Goal: Task Accomplishment & Management: Manage account settings

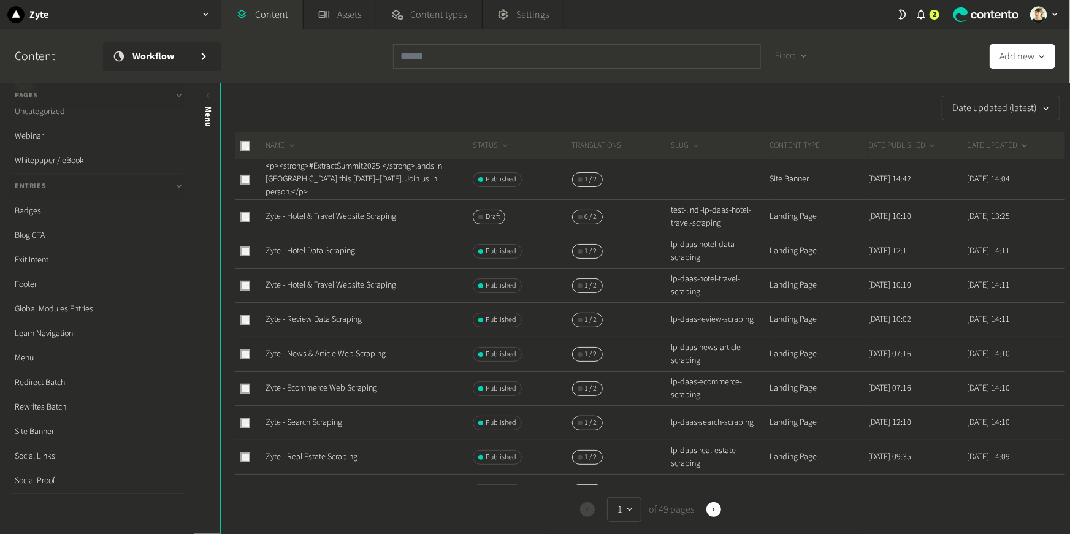
scroll to position [289, 0]
click at [81, 456] on link "Social Proof" at bounding box center [97, 462] width 174 height 25
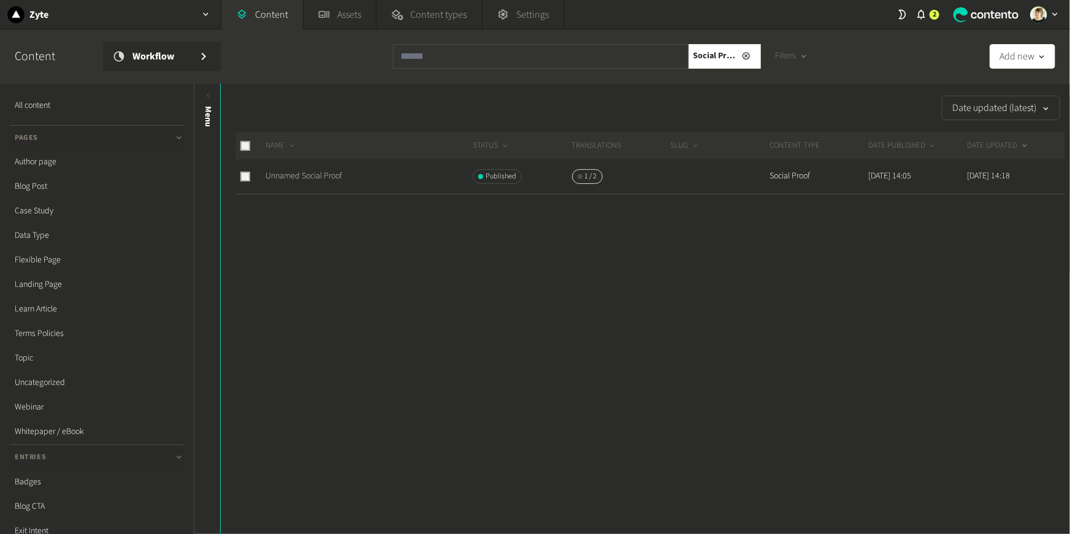
click at [316, 175] on link "Unnamed Social Proof" at bounding box center [304, 176] width 77 height 12
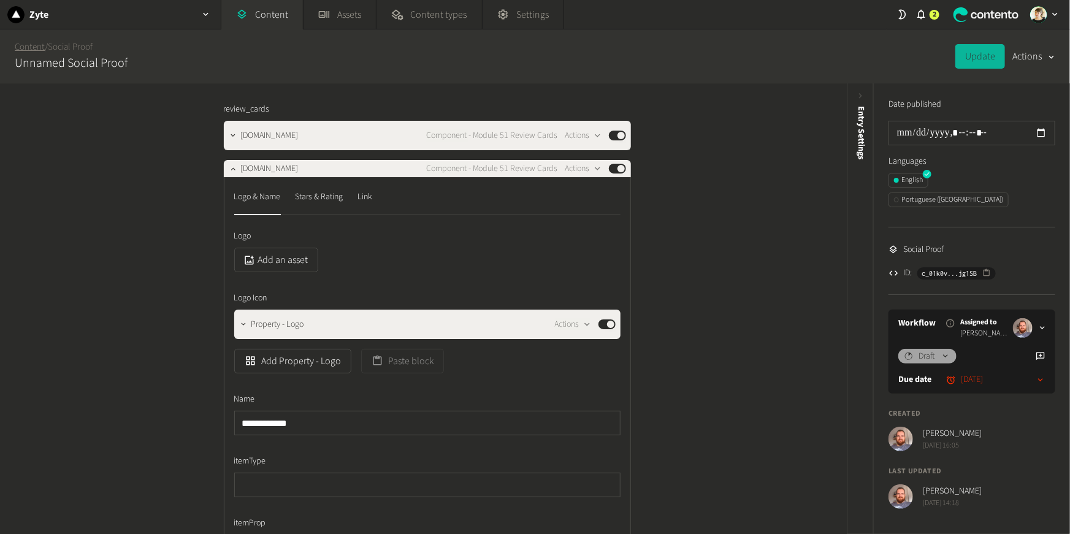
click at [37, 49] on link "Content" at bounding box center [30, 46] width 30 height 13
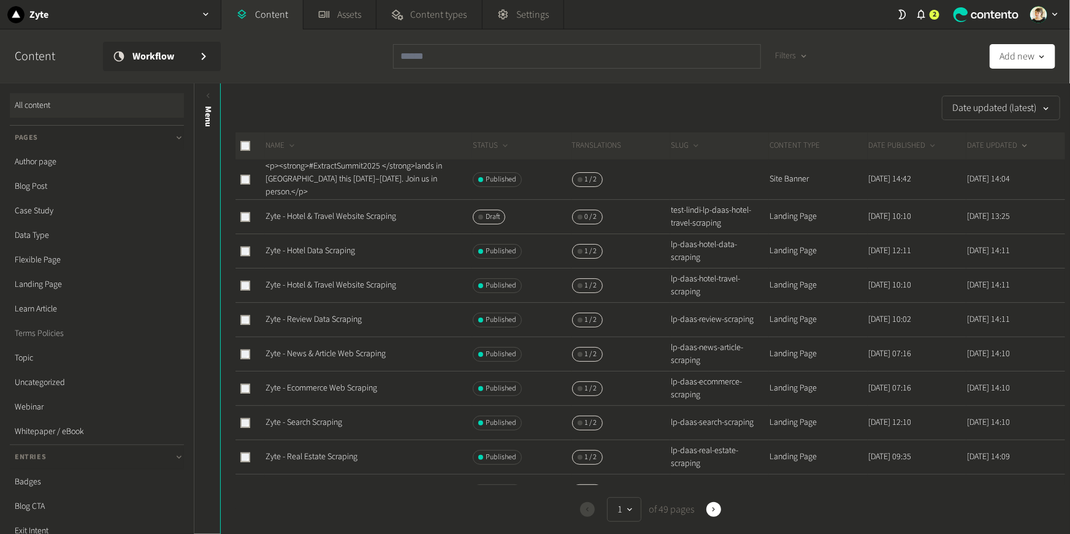
scroll to position [289, 0]
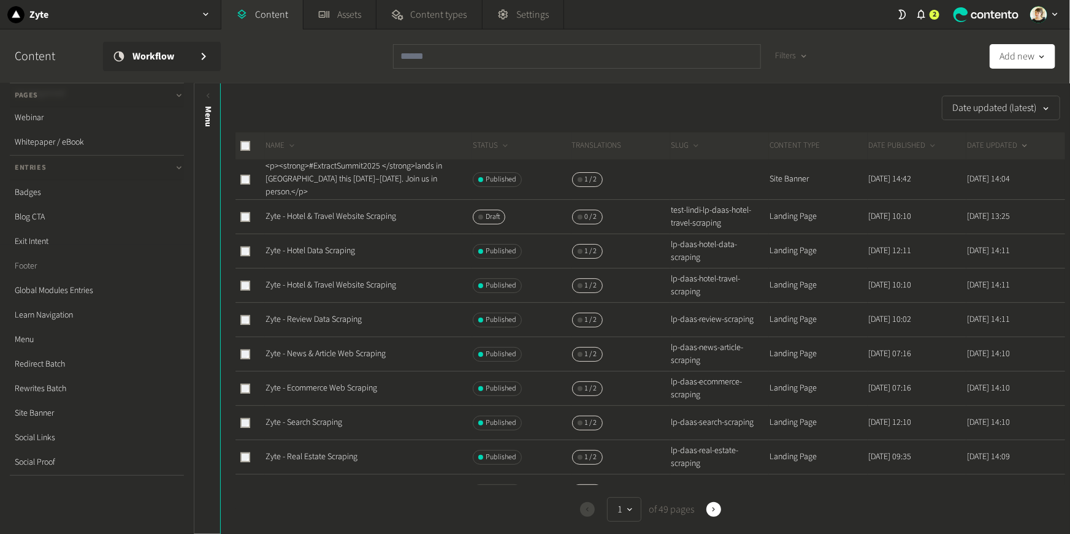
click at [32, 264] on link "Footer" at bounding box center [97, 266] width 174 height 25
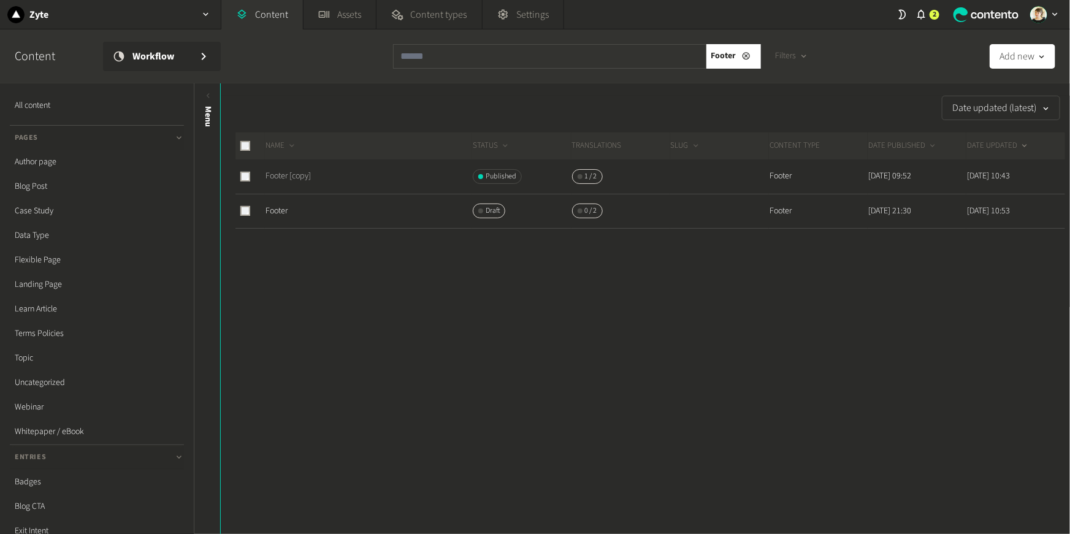
click at [273, 178] on link "Footer [copy]" at bounding box center [288, 176] width 45 height 12
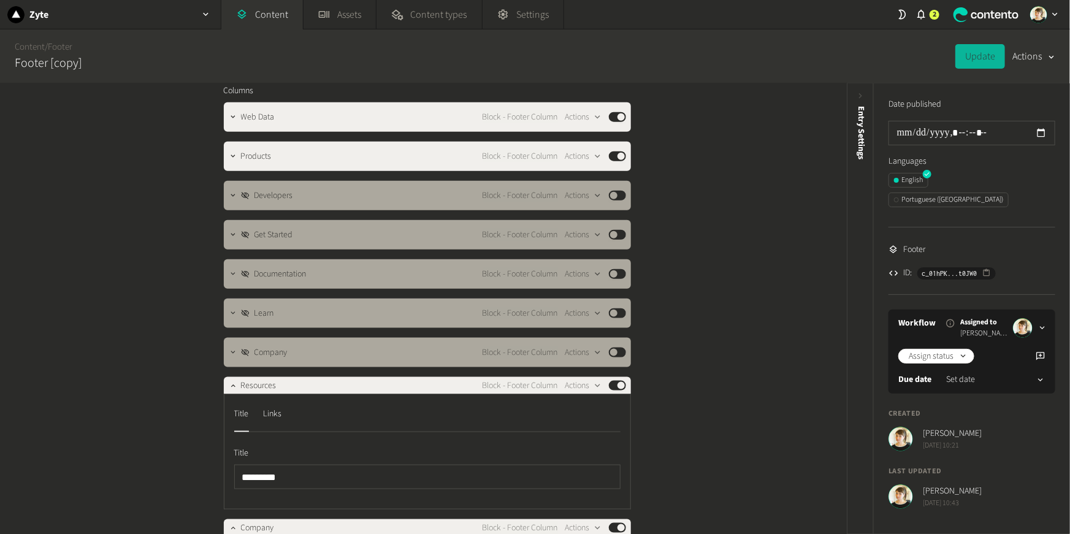
scroll to position [675, 0]
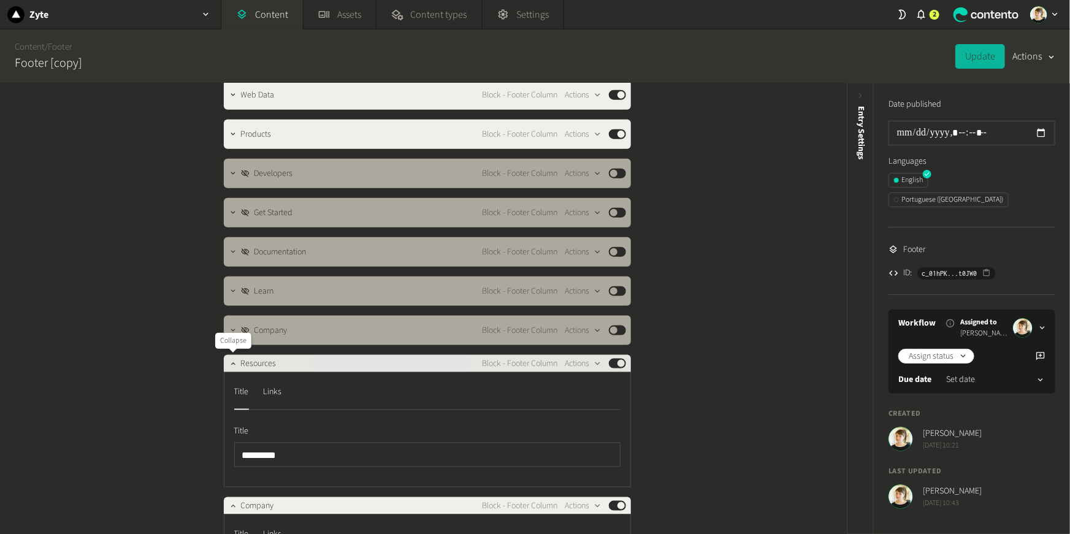
click at [231, 370] on div at bounding box center [233, 363] width 15 height 17
click at [230, 361] on icon "button" at bounding box center [233, 363] width 9 height 9
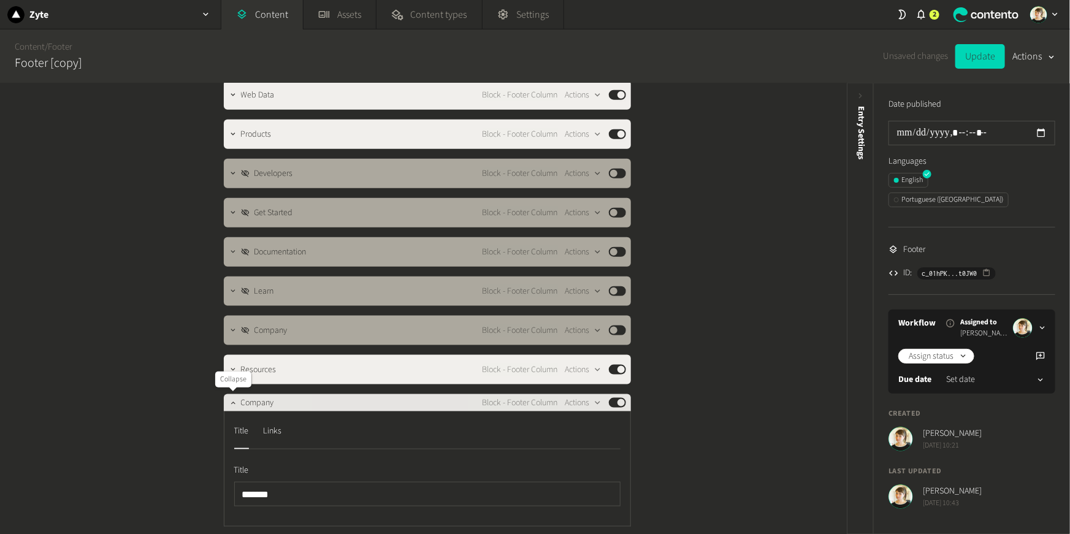
click at [230, 405] on icon "button" at bounding box center [233, 403] width 9 height 9
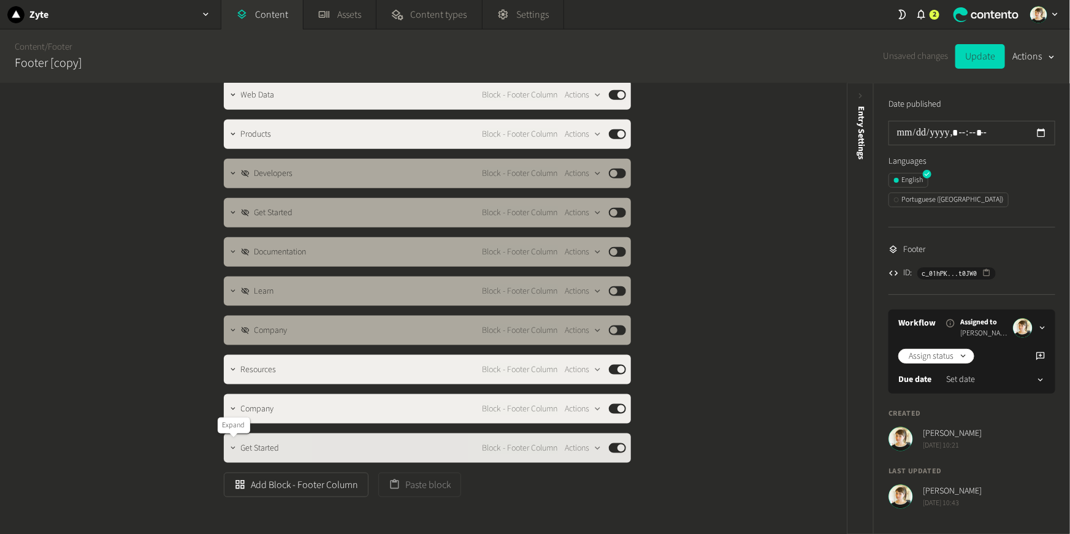
click at [232, 448] on icon "button" at bounding box center [233, 447] width 4 height 2
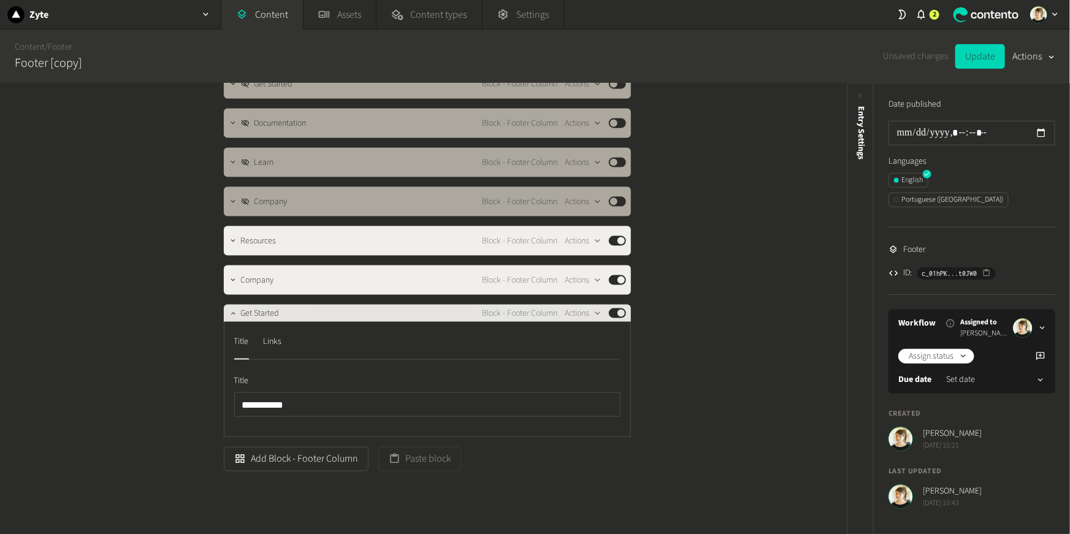
scroll to position [813, 0]
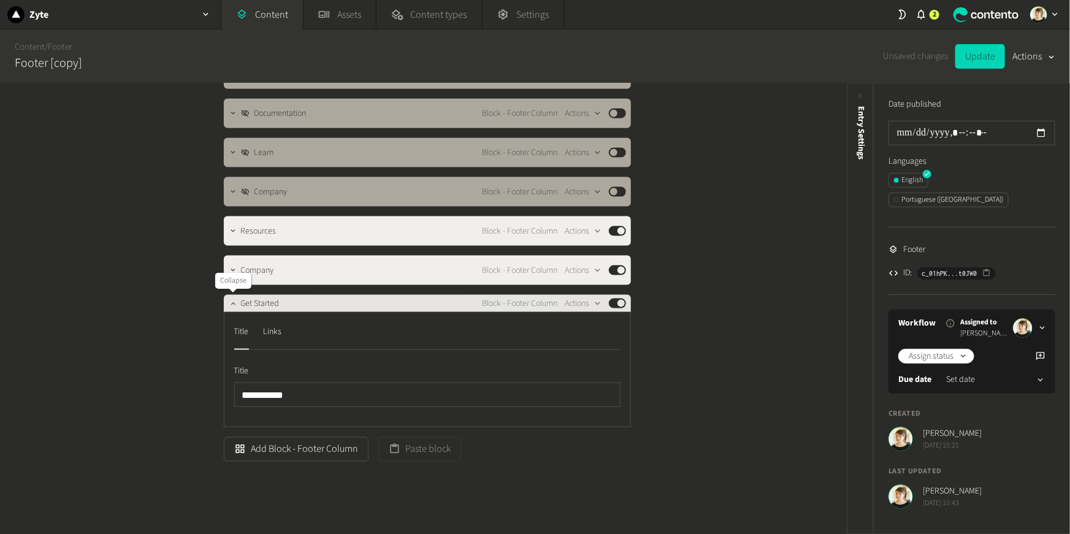
click at [234, 307] on icon "button" at bounding box center [233, 303] width 9 height 9
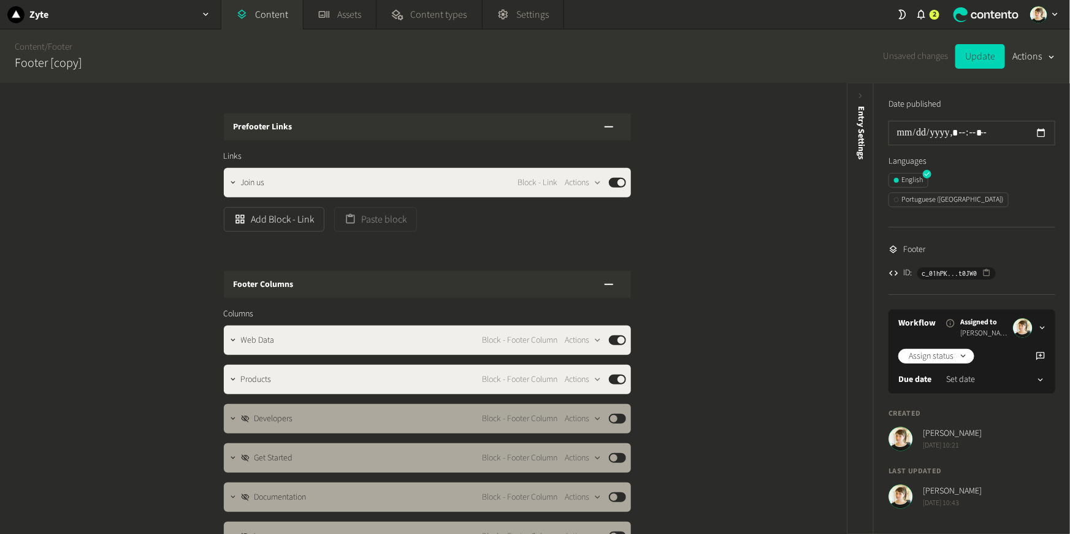
scroll to position [422, 0]
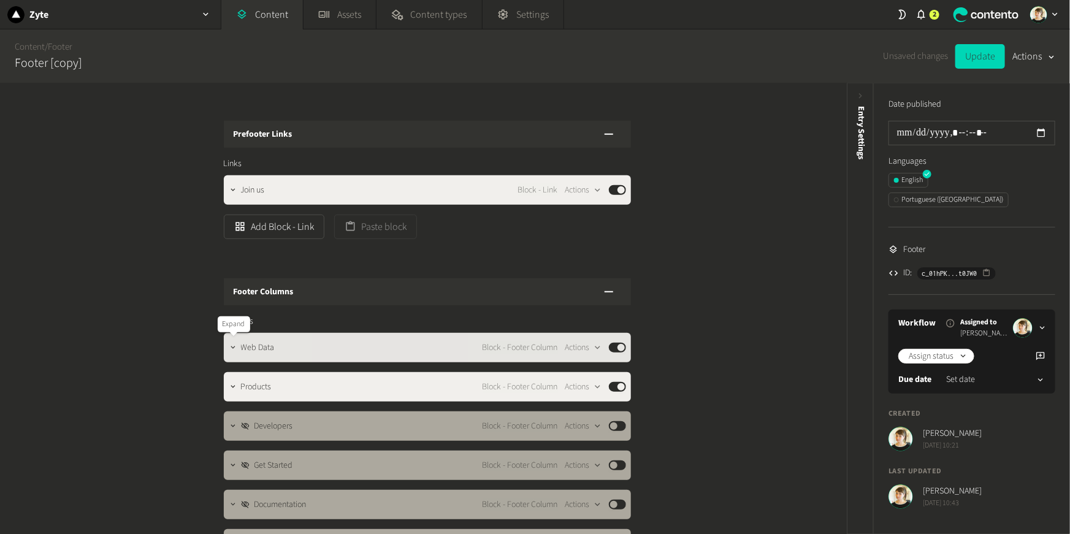
click at [232, 342] on button "button" at bounding box center [233, 346] width 15 height 15
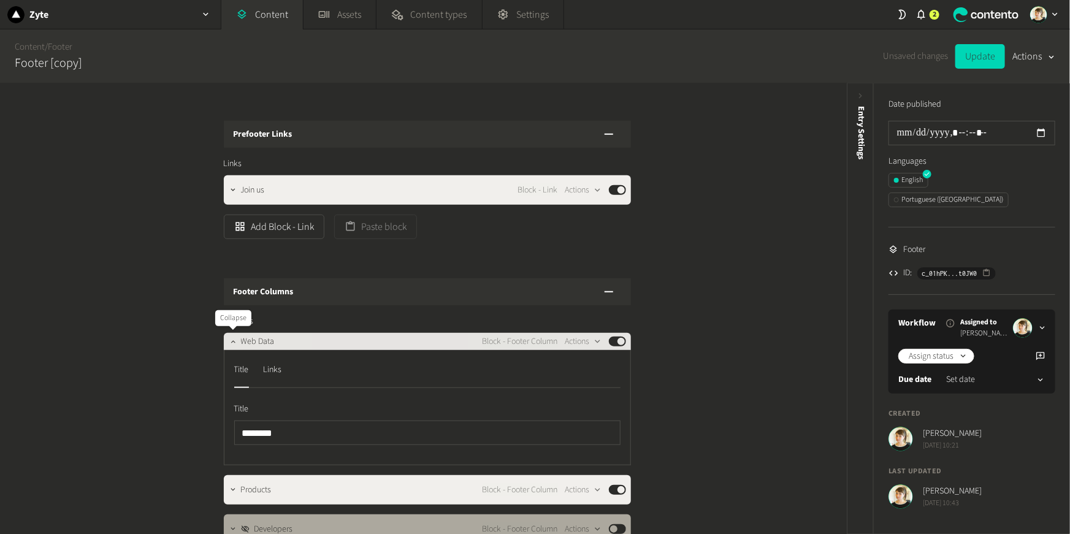
click at [232, 342] on icon "button" at bounding box center [233, 341] width 9 height 9
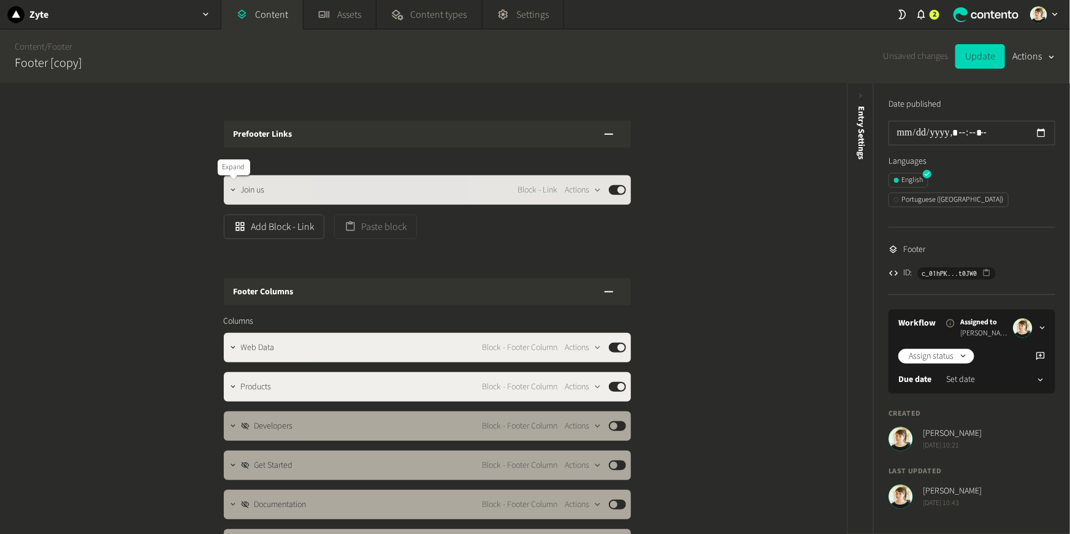
click at [231, 183] on button "button" at bounding box center [233, 189] width 15 height 15
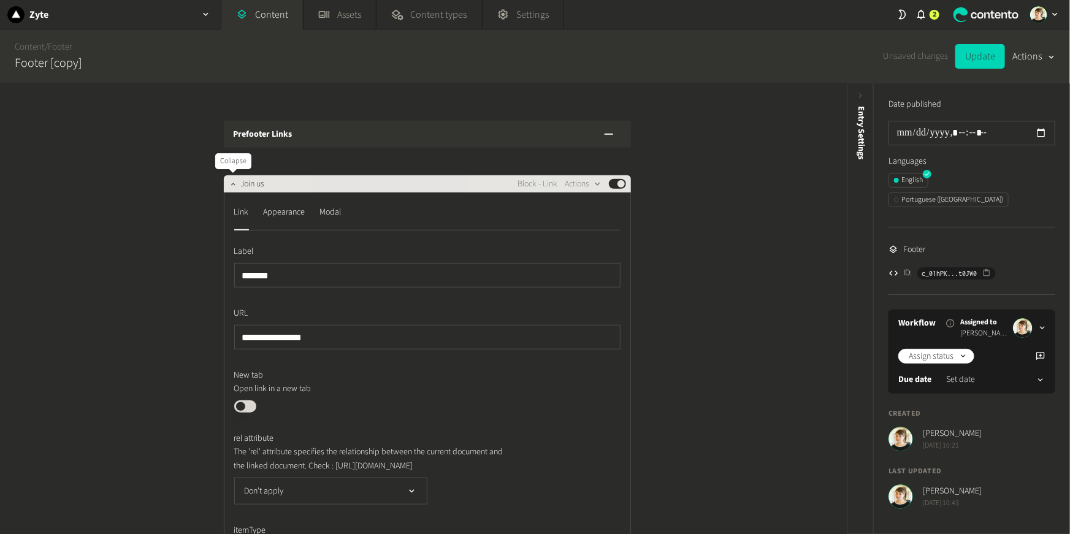
click at [231, 183] on icon "button" at bounding box center [233, 184] width 9 height 9
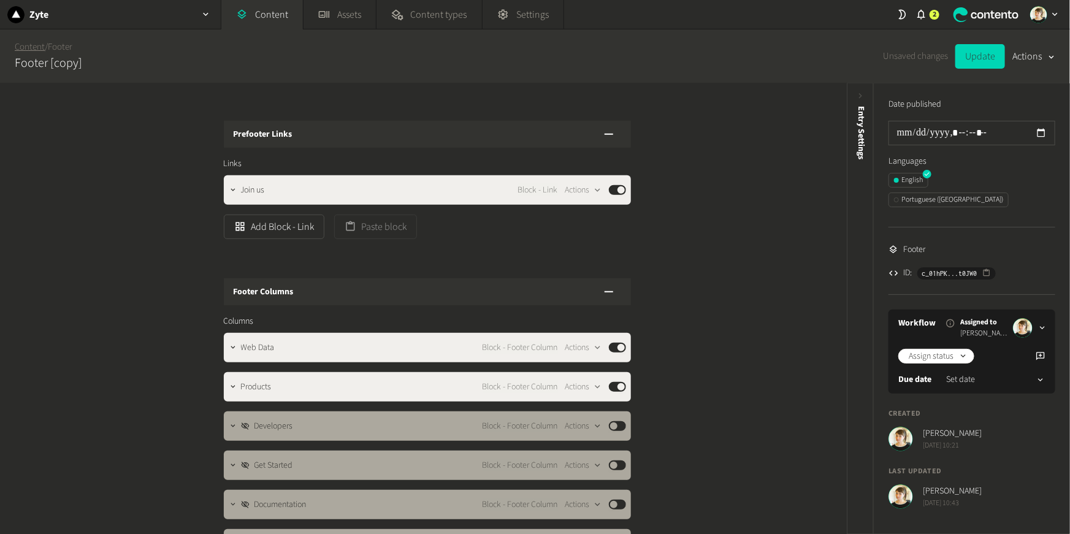
click at [23, 45] on link "Content" at bounding box center [30, 46] width 30 height 13
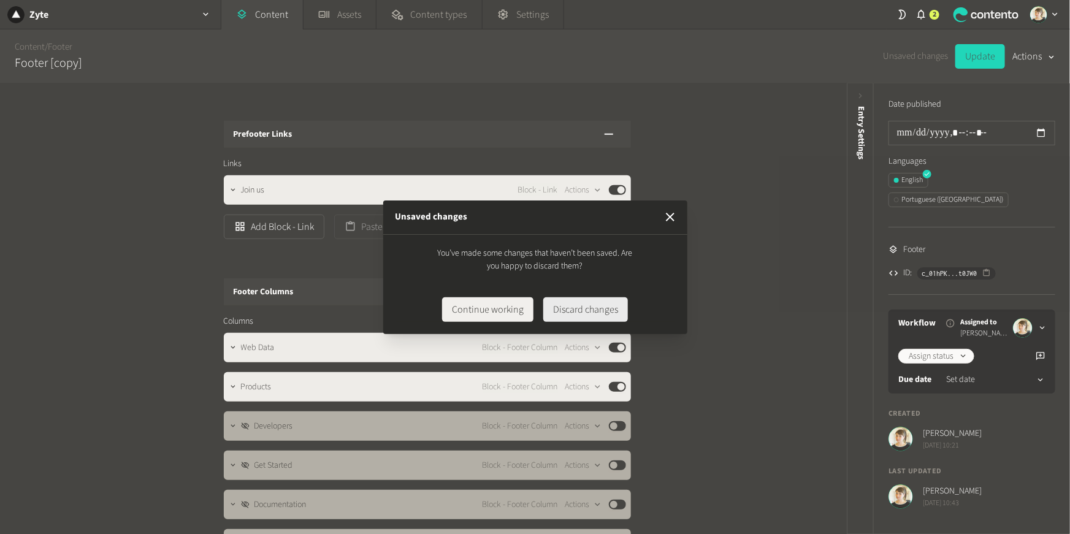
click at [578, 304] on button "Discard changes" at bounding box center [585, 309] width 85 height 25
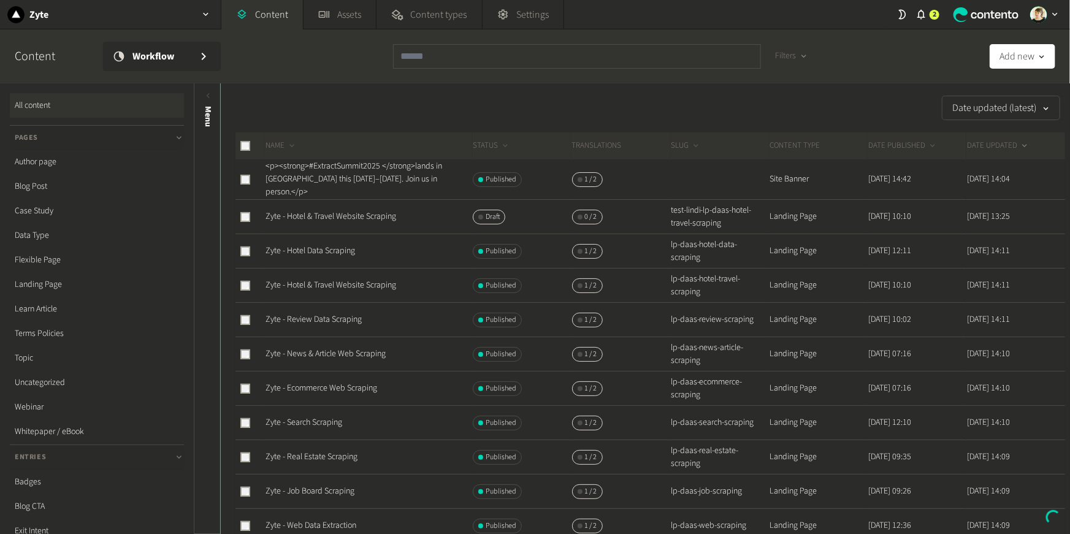
click at [36, 48] on h2 "Content" at bounding box center [49, 56] width 69 height 18
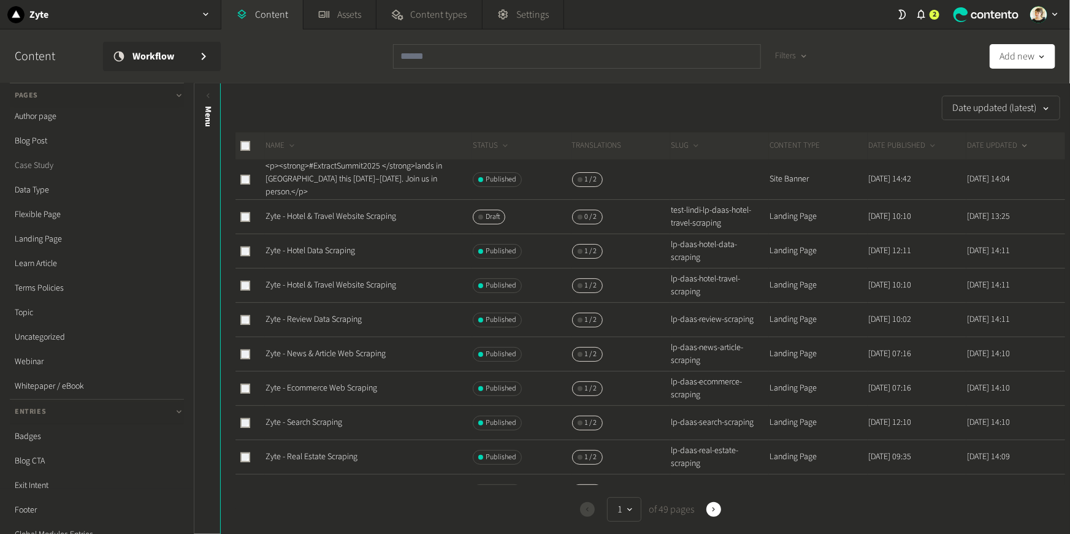
scroll to position [61, 0]
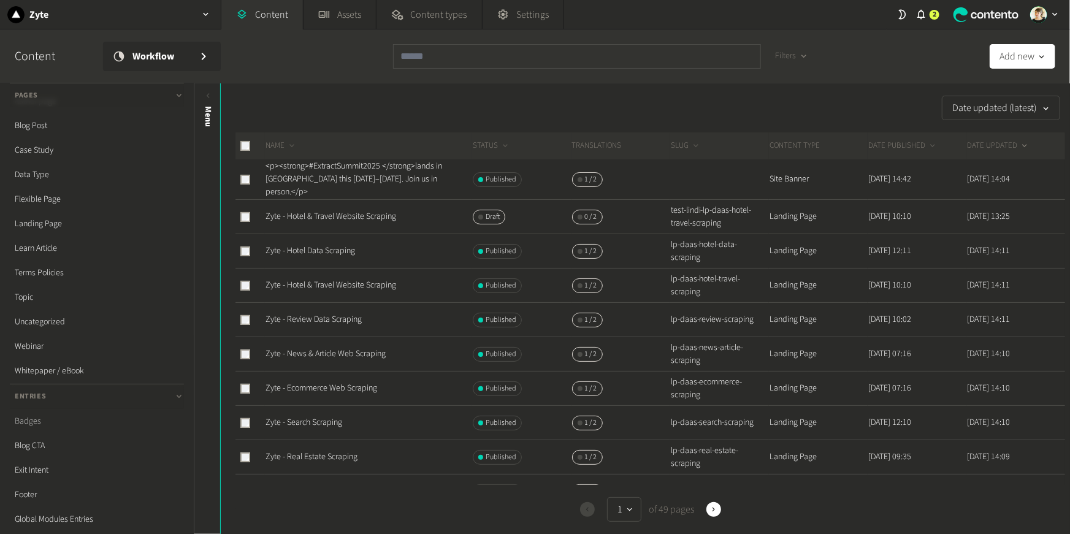
click at [40, 424] on link "Badges" at bounding box center [97, 421] width 174 height 25
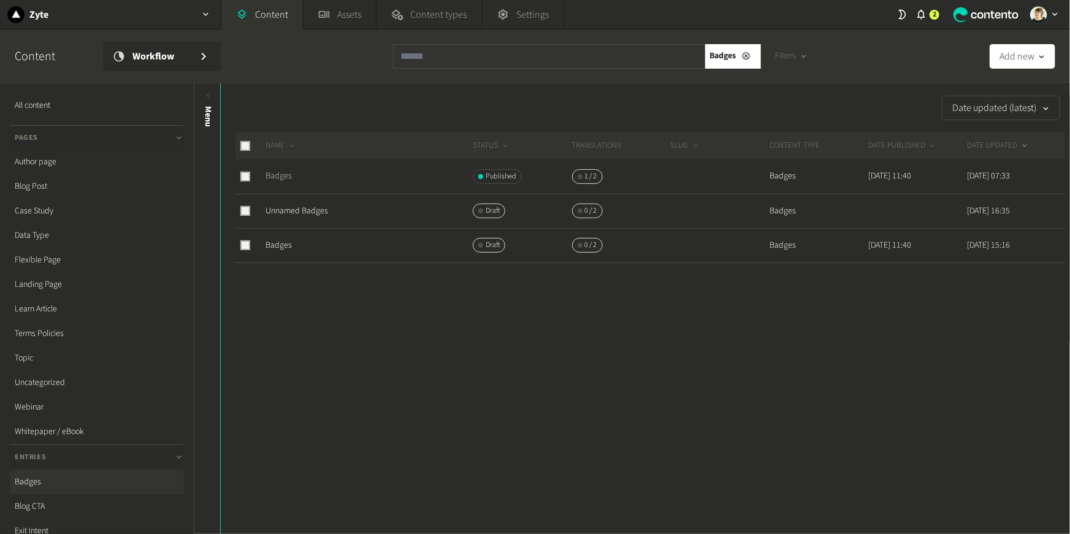
click at [281, 181] on link "Badges" at bounding box center [279, 176] width 26 height 12
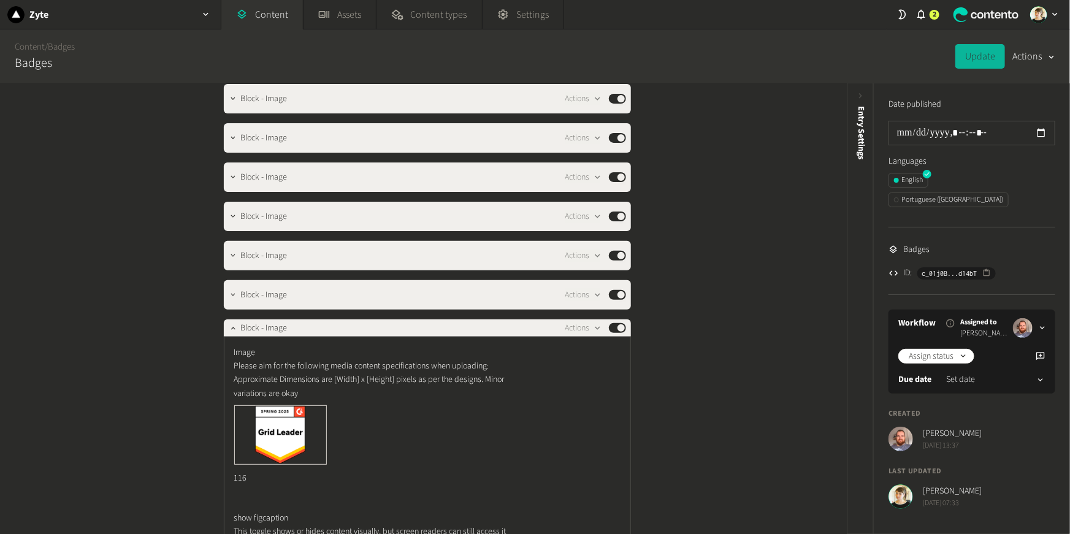
scroll to position [146, 0]
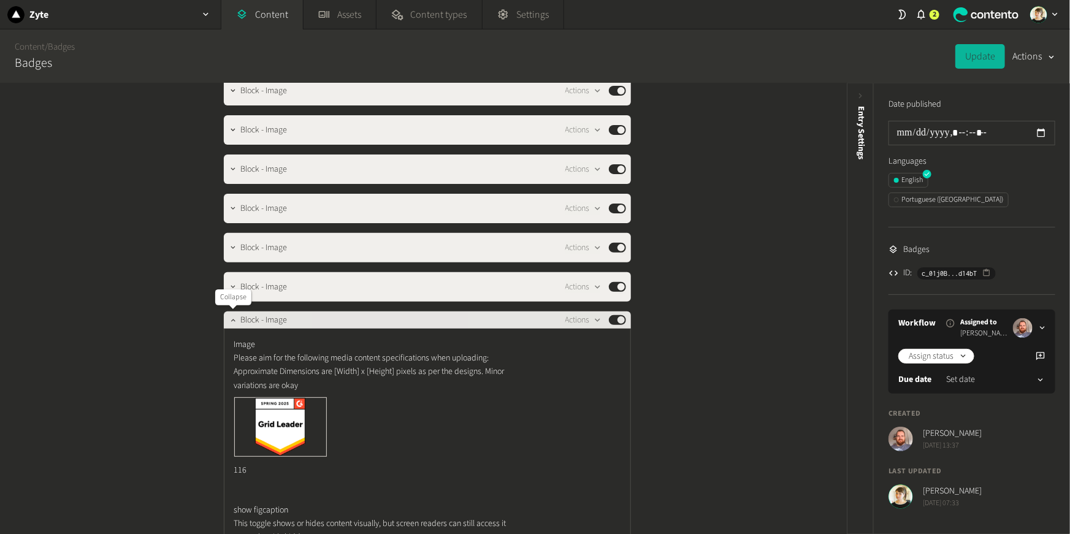
click at [229, 319] on icon "button" at bounding box center [233, 320] width 9 height 9
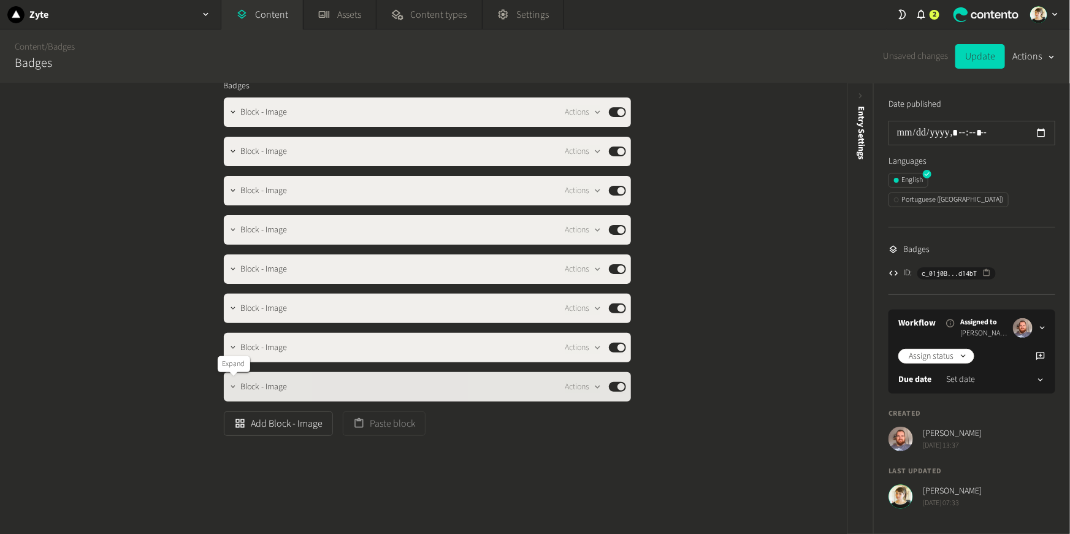
click at [230, 387] on icon "button" at bounding box center [233, 387] width 9 height 9
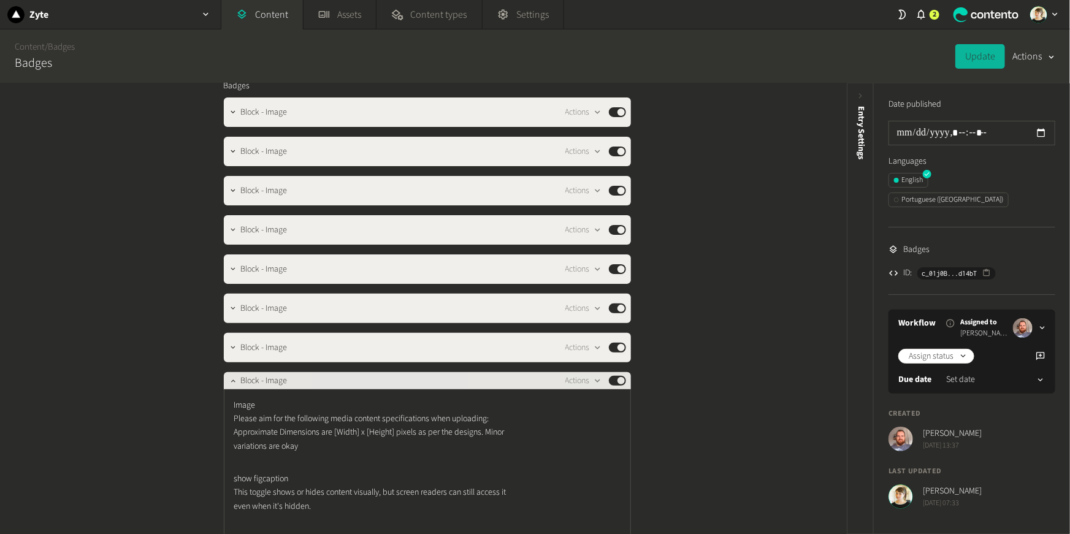
scroll to position [146, 0]
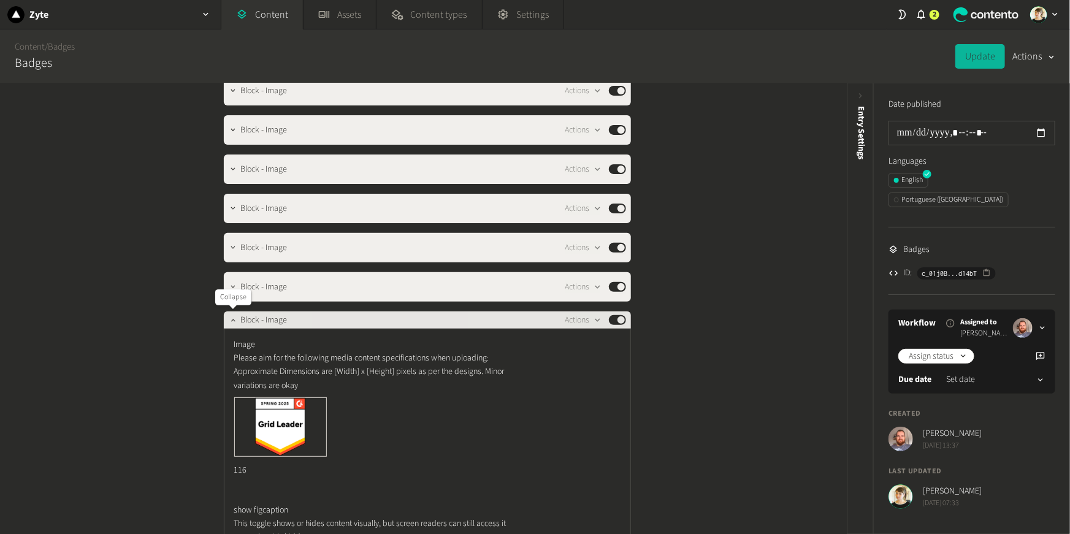
click at [227, 316] on button "button" at bounding box center [233, 319] width 15 height 15
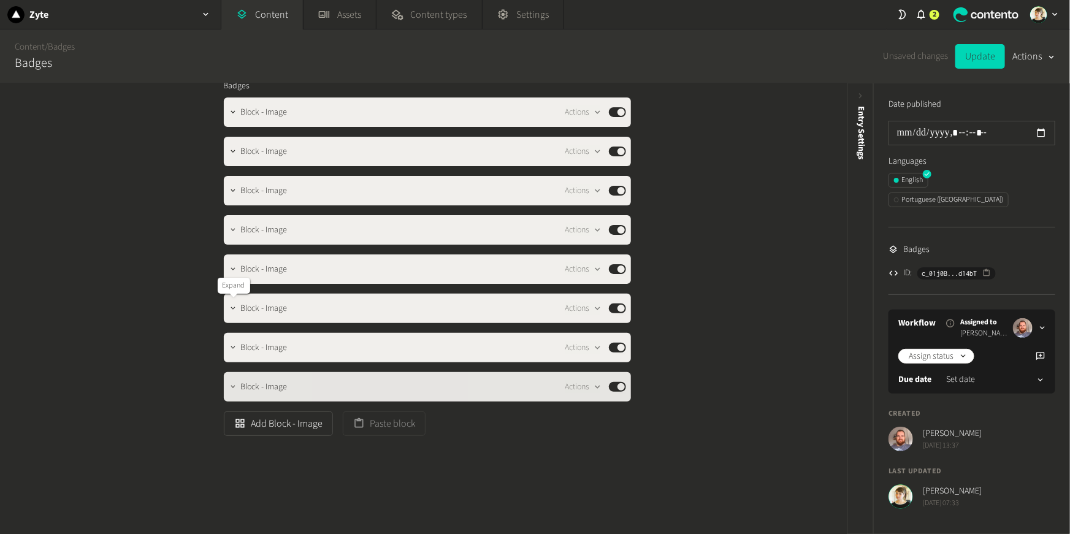
scroll to position [85, 0]
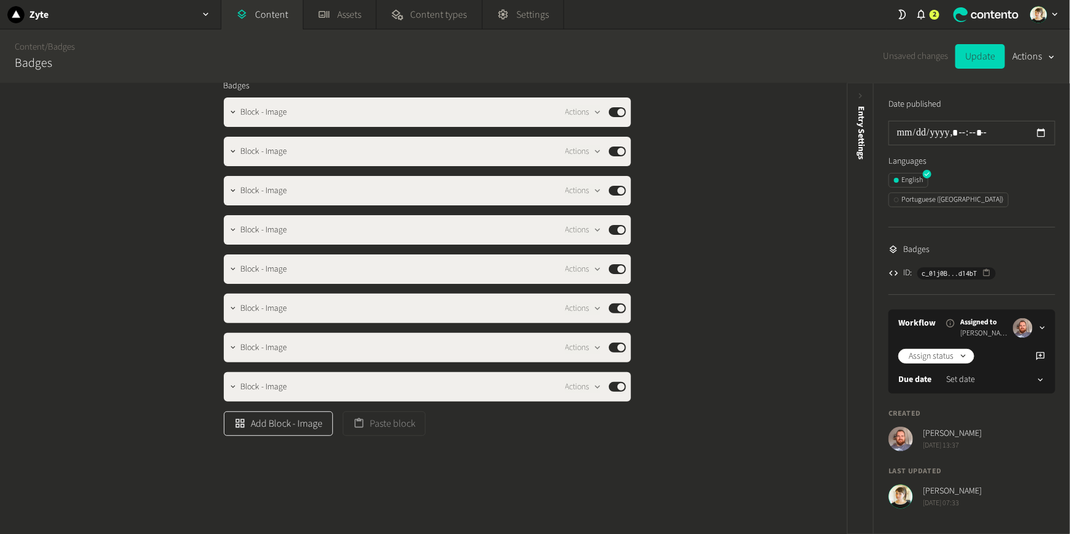
click at [285, 427] on button "Add Block - Image" at bounding box center [278, 423] width 109 height 25
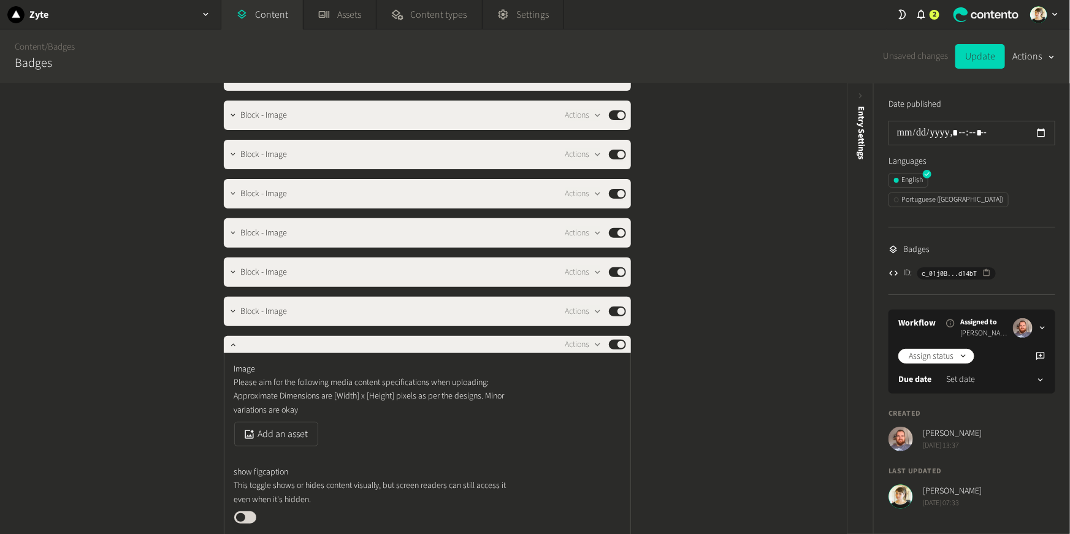
scroll to position [176, 0]
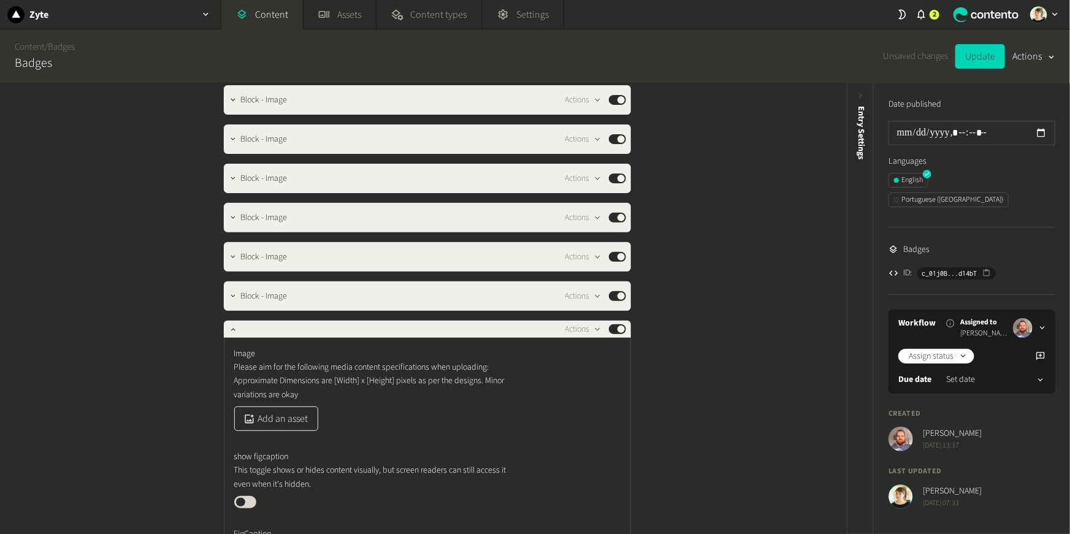
click at [279, 421] on button "Add an asset" at bounding box center [276, 419] width 84 height 25
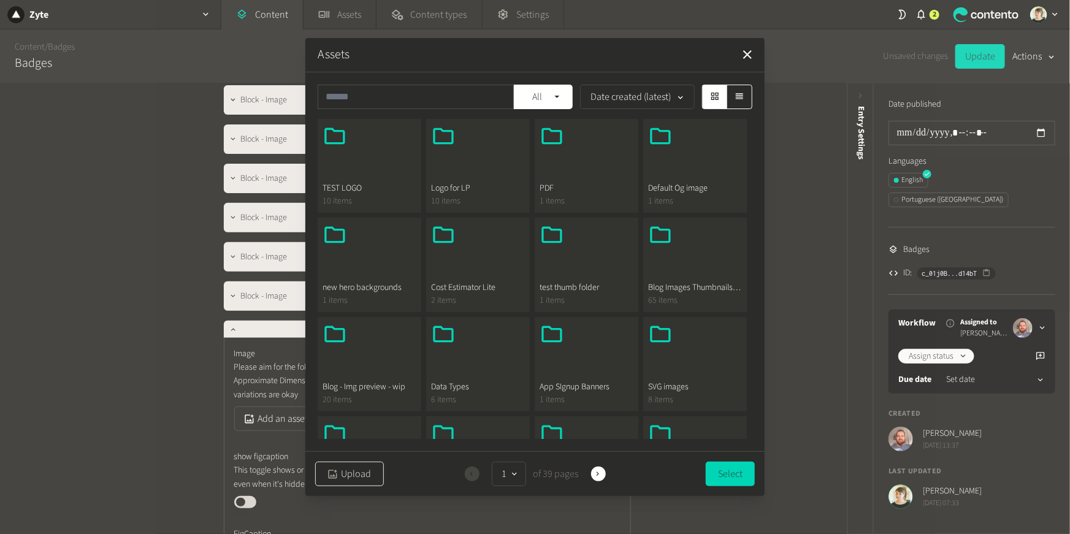
click at [334, 476] on icon "button" at bounding box center [333, 474] width 12 height 12
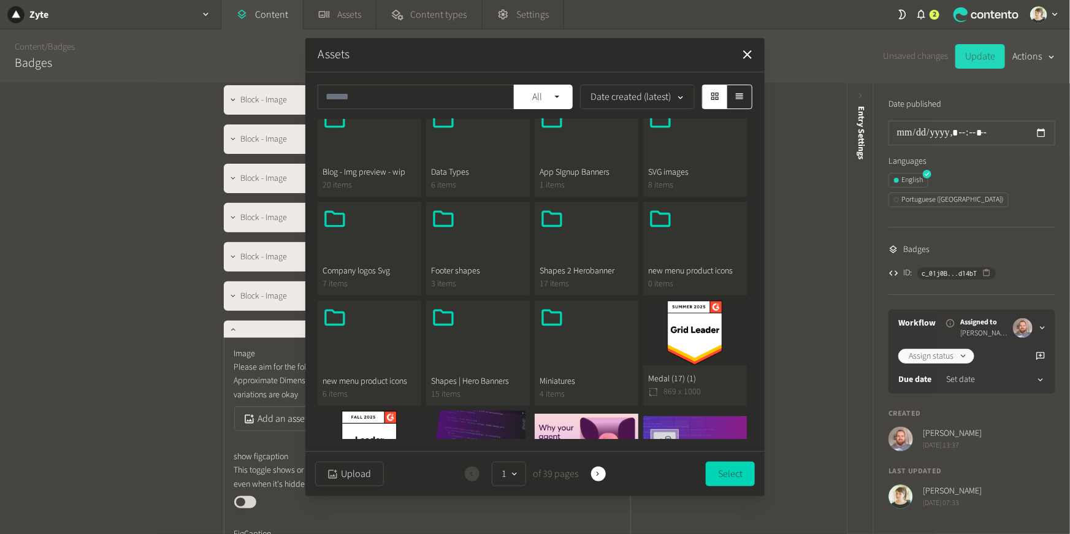
click at [695, 334] on button "Medal (17) (1) 869 x 1000" at bounding box center [695, 352] width 104 height 105
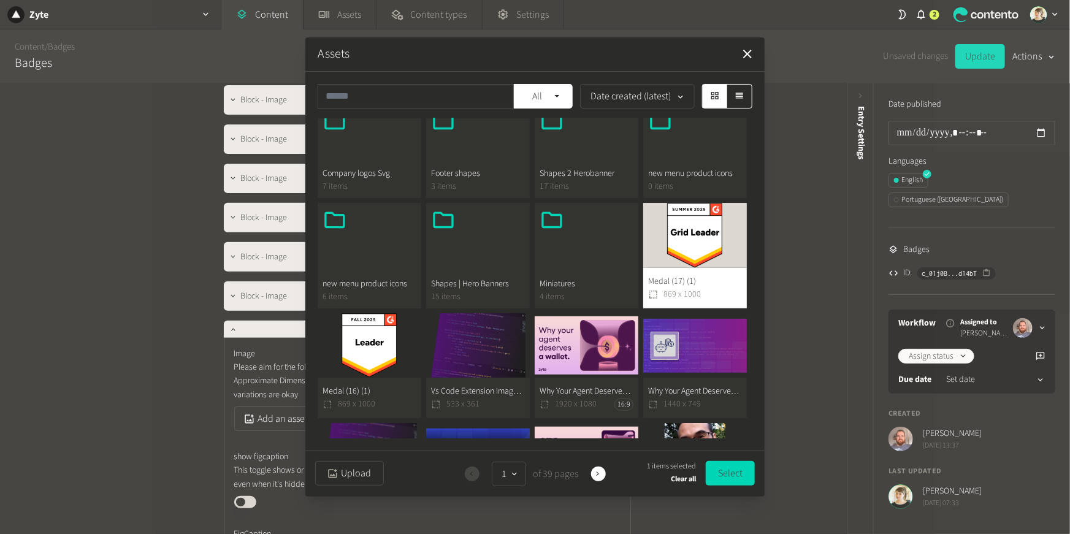
scroll to position [313, 0]
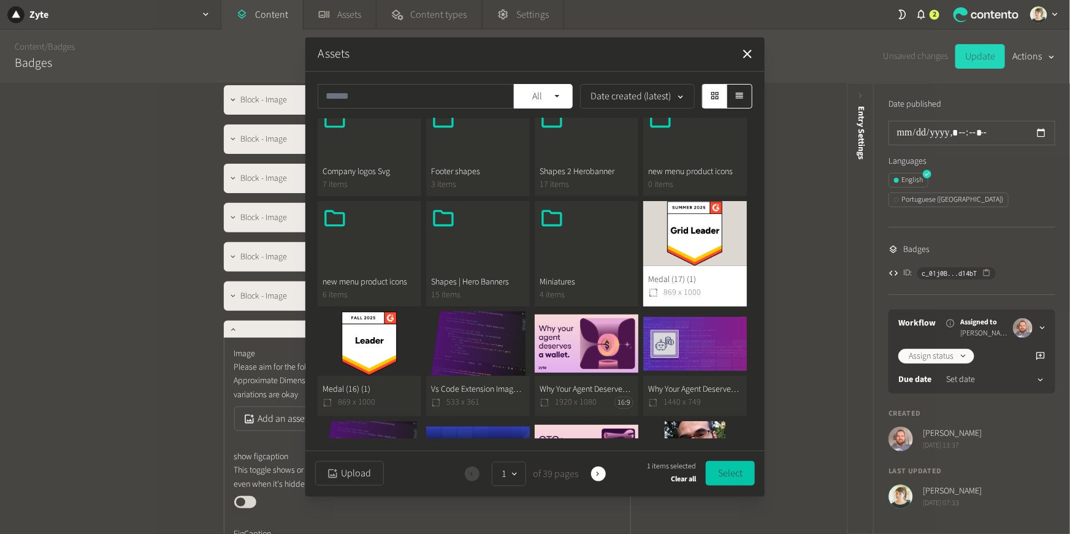
click at [745, 473] on button "Select" at bounding box center [730, 473] width 49 height 25
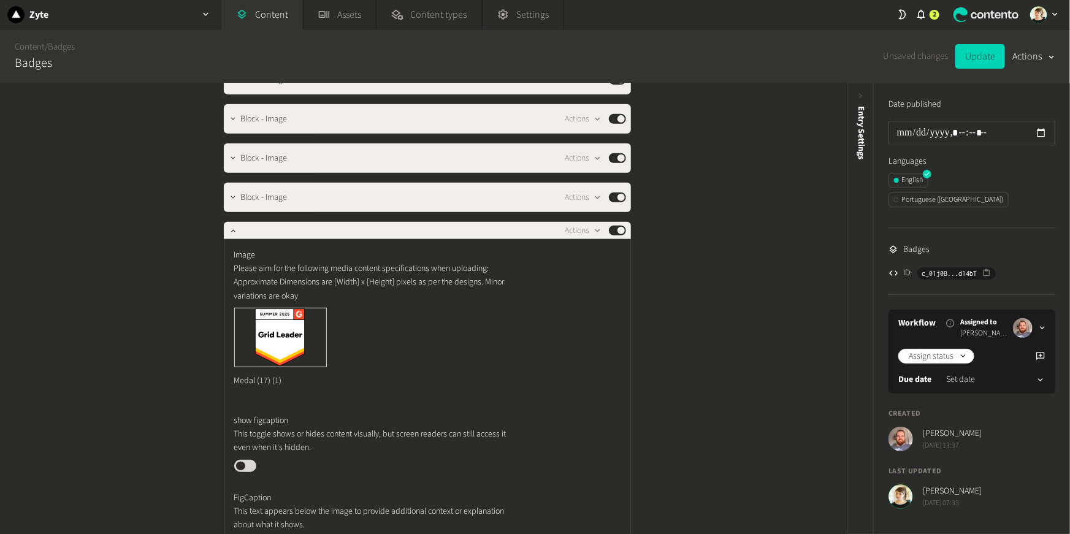
scroll to position [270, 0]
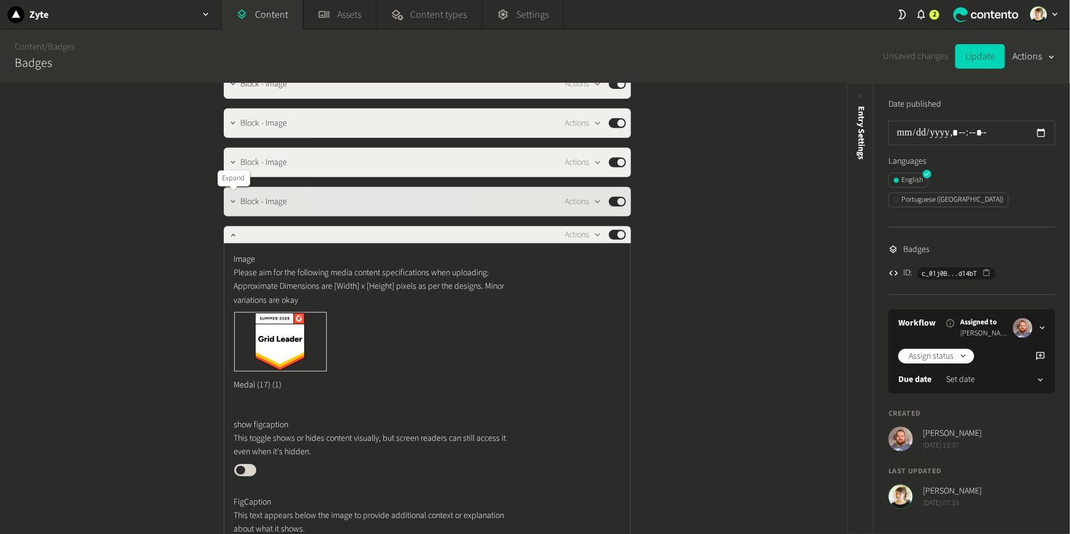
click at [232, 204] on icon "button" at bounding box center [233, 201] width 9 height 9
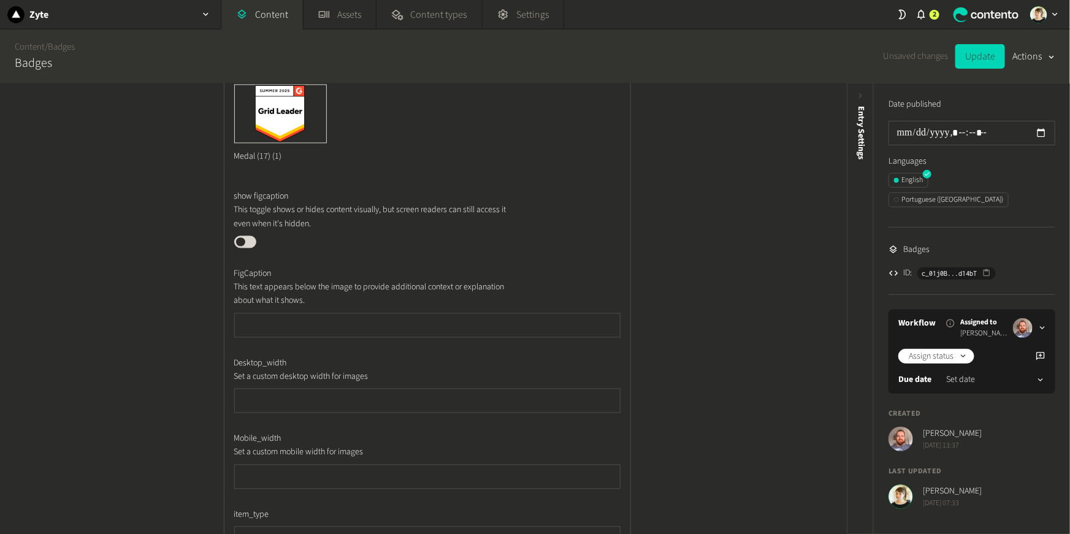
scroll to position [1335, 0]
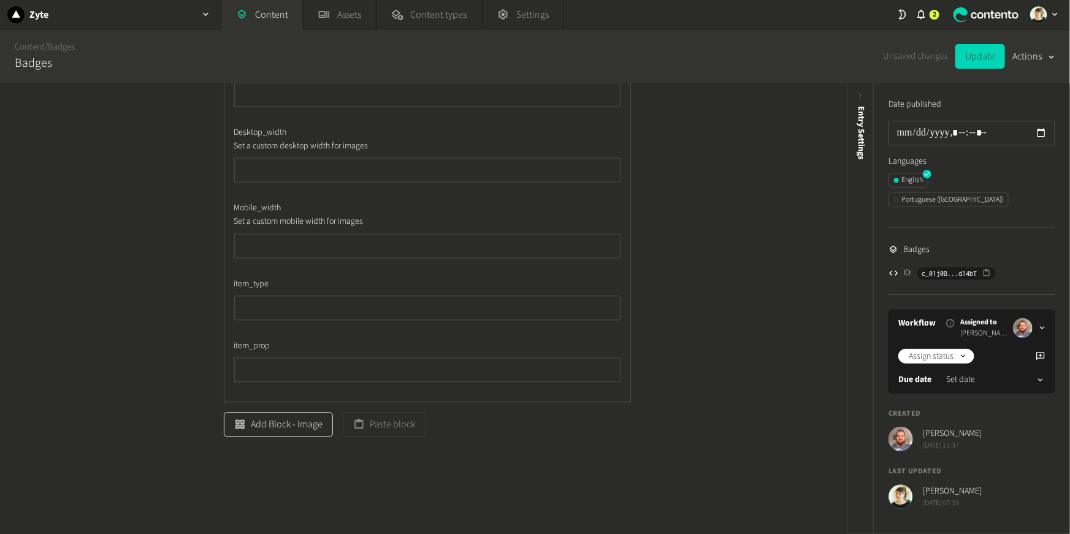
click at [267, 426] on button "Add Block - Image" at bounding box center [278, 424] width 109 height 25
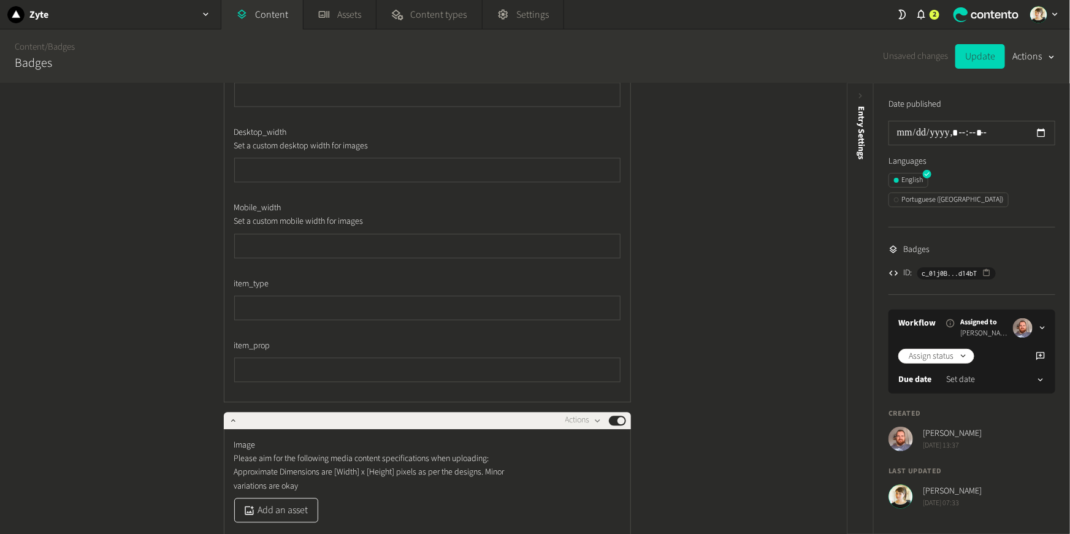
click at [291, 509] on button "Add an asset" at bounding box center [276, 510] width 84 height 25
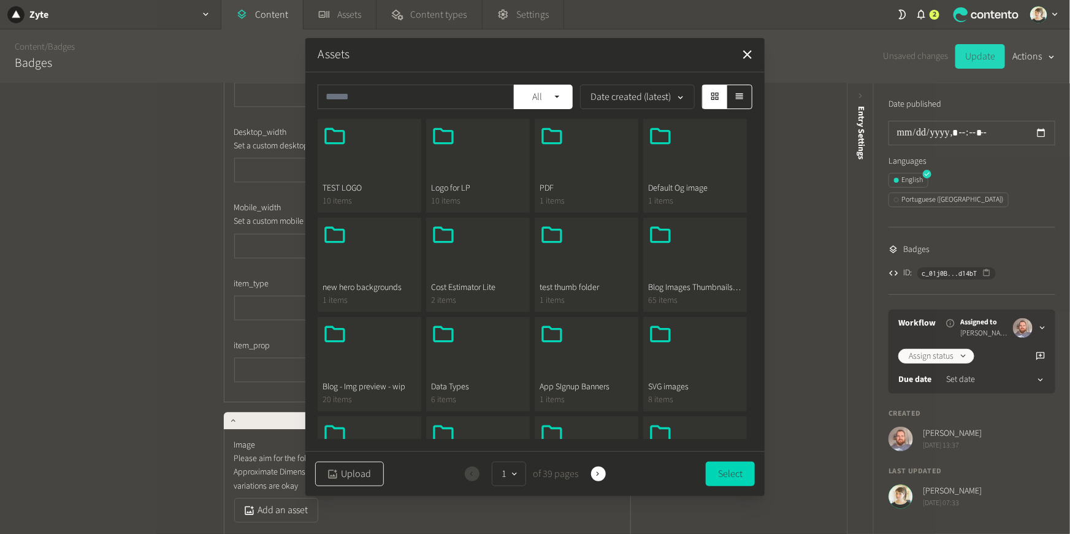
click at [354, 476] on button "Upload" at bounding box center [349, 474] width 69 height 25
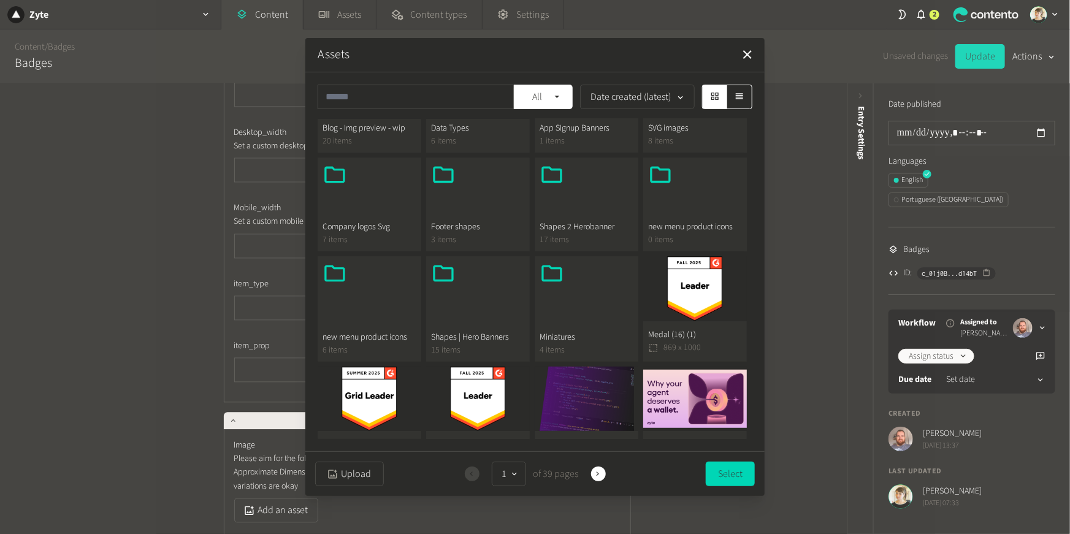
scroll to position [261, 0]
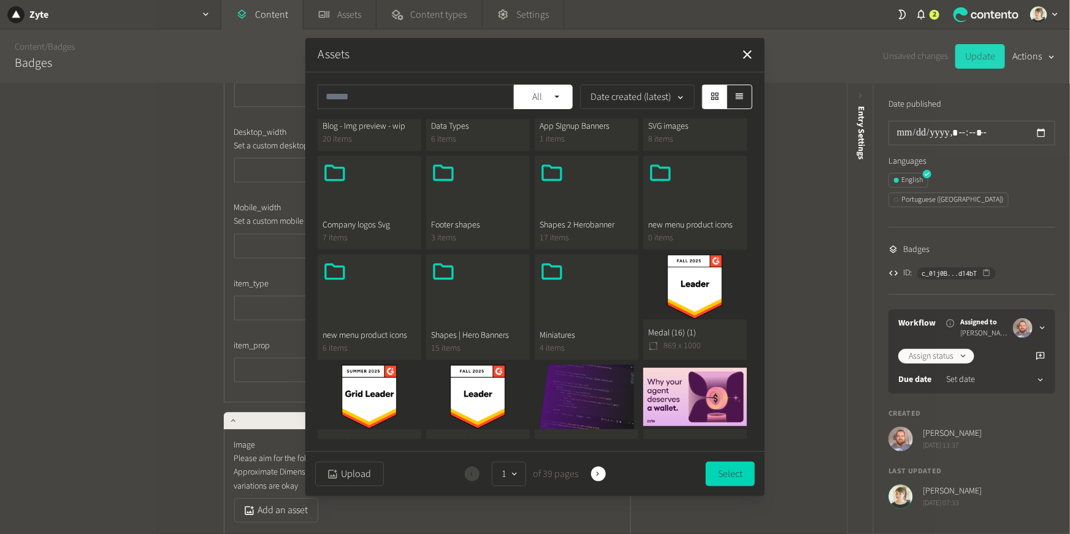
click at [675, 283] on button "Medal (16) (1) 869 x 1000" at bounding box center [695, 306] width 104 height 105
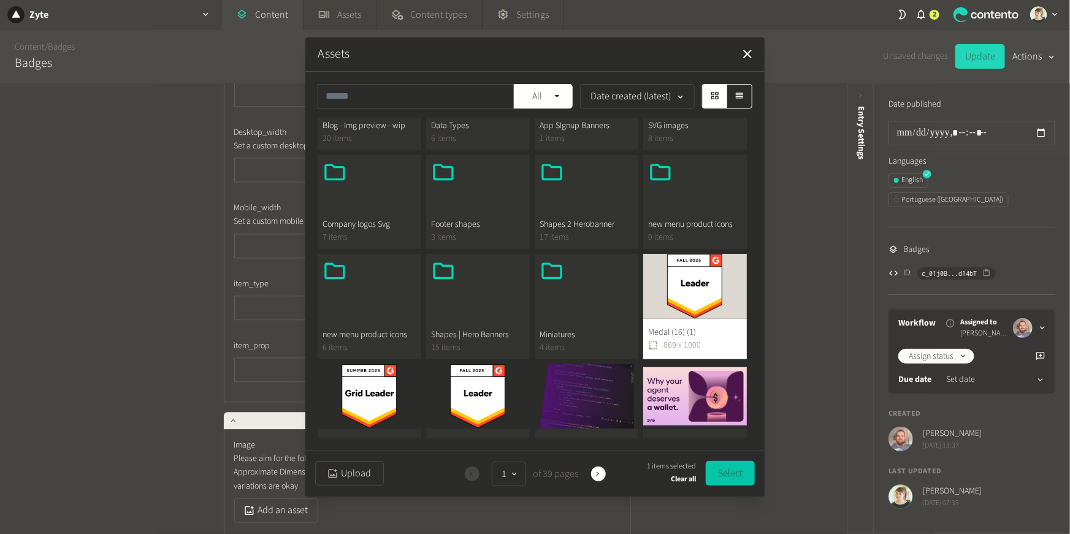
click at [739, 476] on button "Select" at bounding box center [730, 473] width 49 height 25
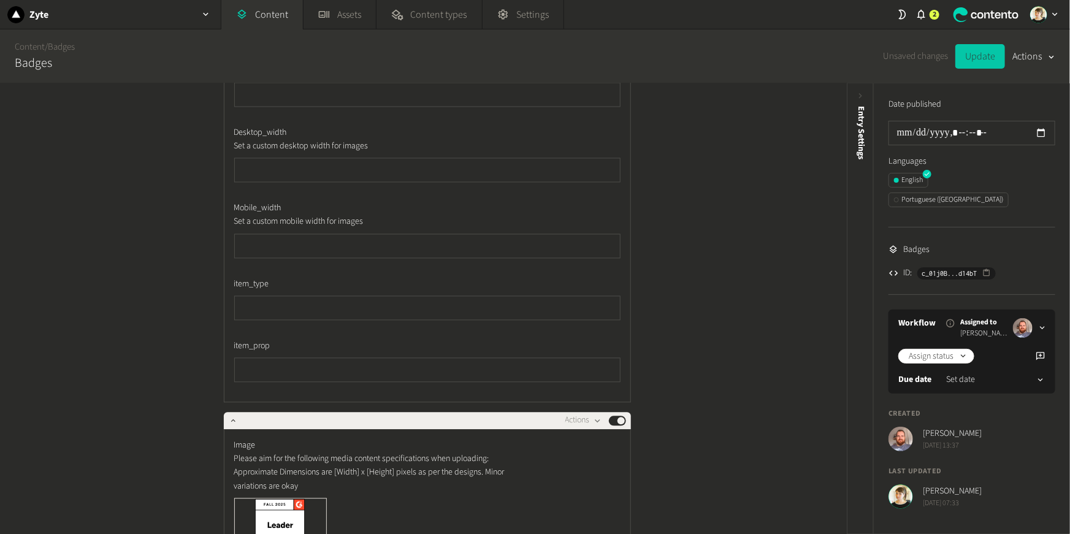
click at [984, 44] on button "Update" at bounding box center [980, 56] width 50 height 25
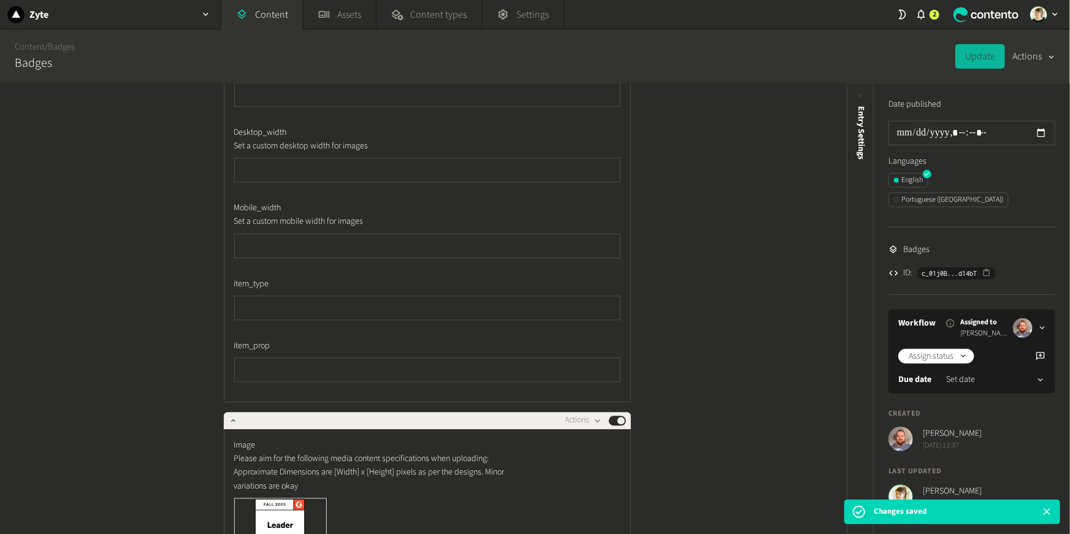
click at [1052, 55] on icon "button" at bounding box center [1052, 58] width 10 height 12
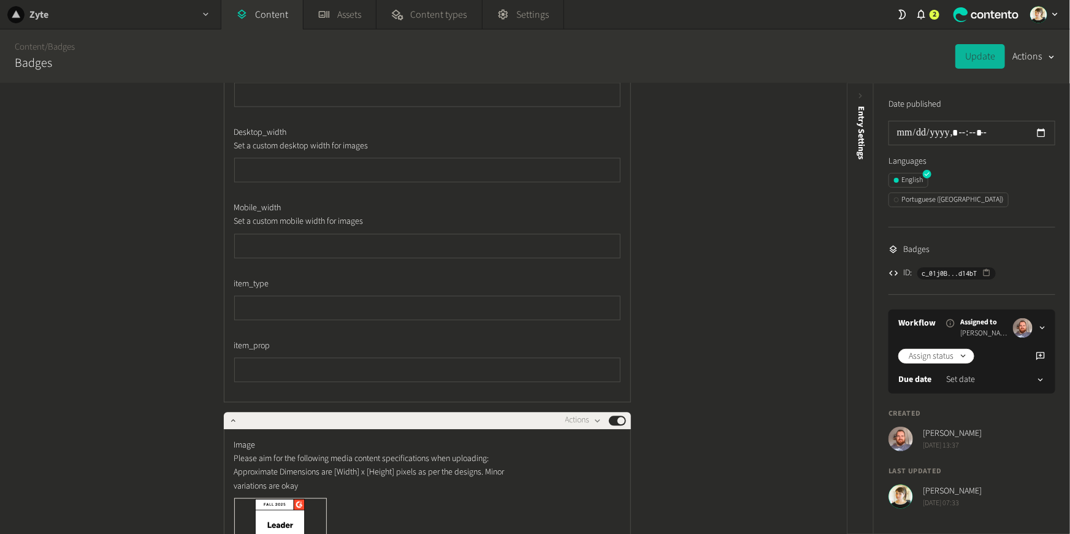
click at [187, 20] on div "Zyte" at bounding box center [110, 14] width 221 height 29
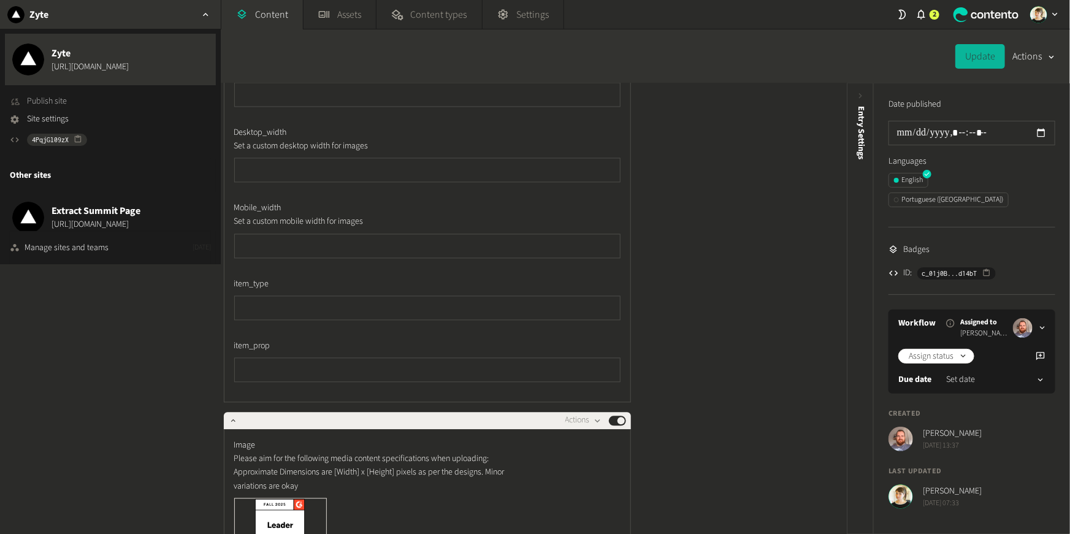
click at [56, 101] on span "Publish site" at bounding box center [47, 101] width 40 height 13
click at [44, 121] on span "Site settings" at bounding box center [48, 119] width 42 height 13
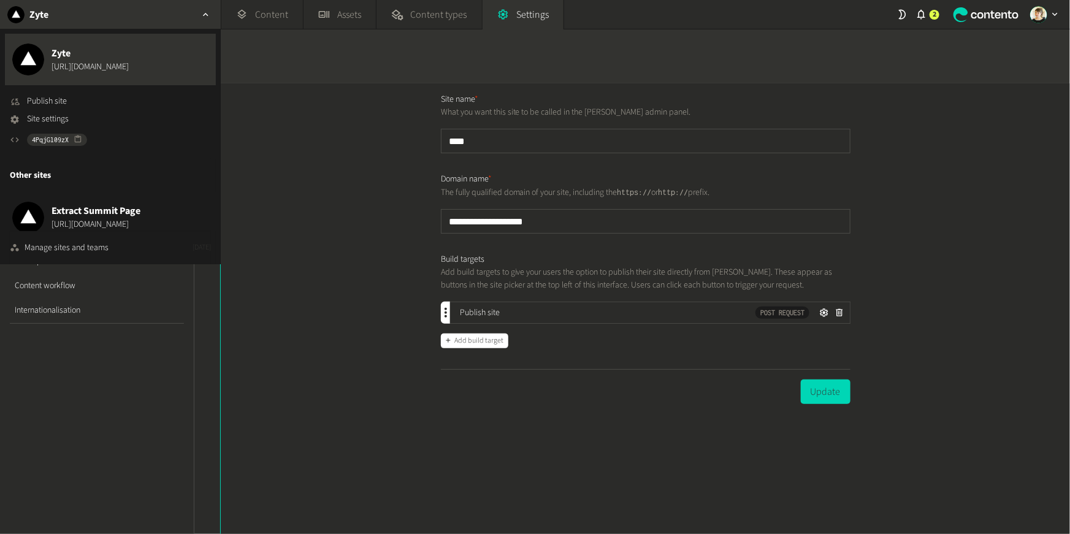
click at [1031, 22] on div "button" at bounding box center [1044, 14] width 42 height 29
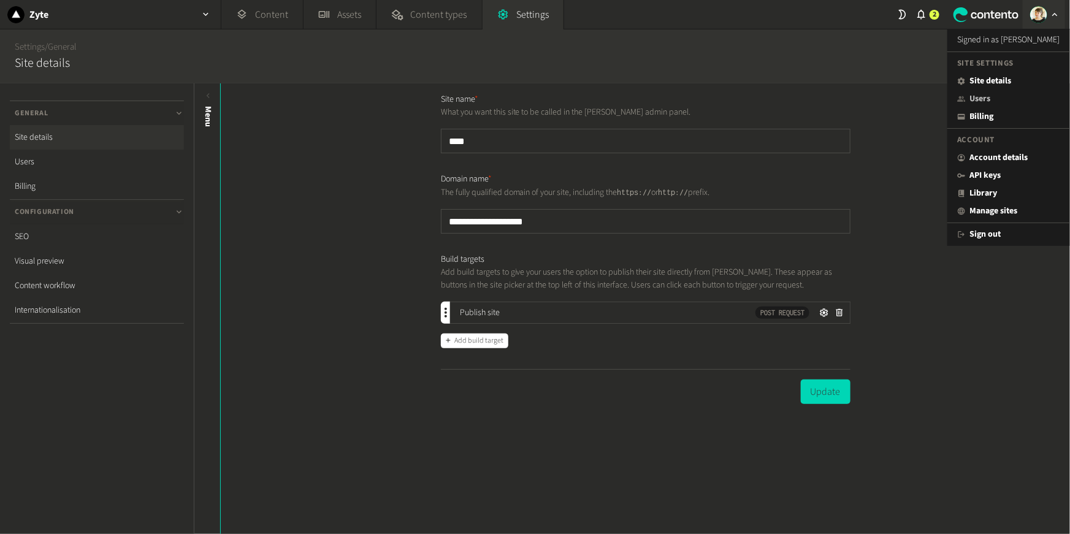
click at [983, 104] on link "Users" at bounding box center [1008, 99] width 103 height 13
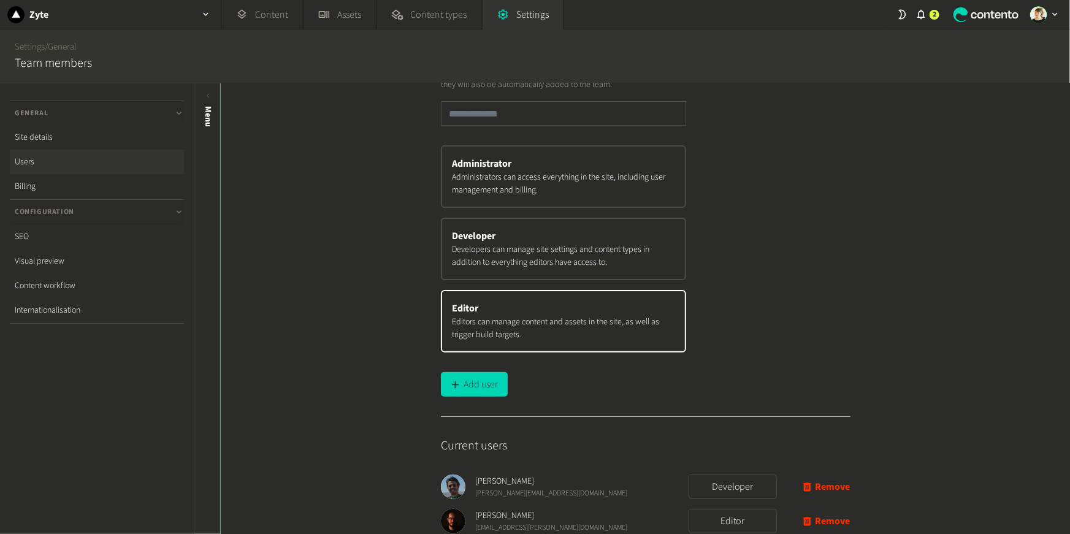
scroll to position [74, 0]
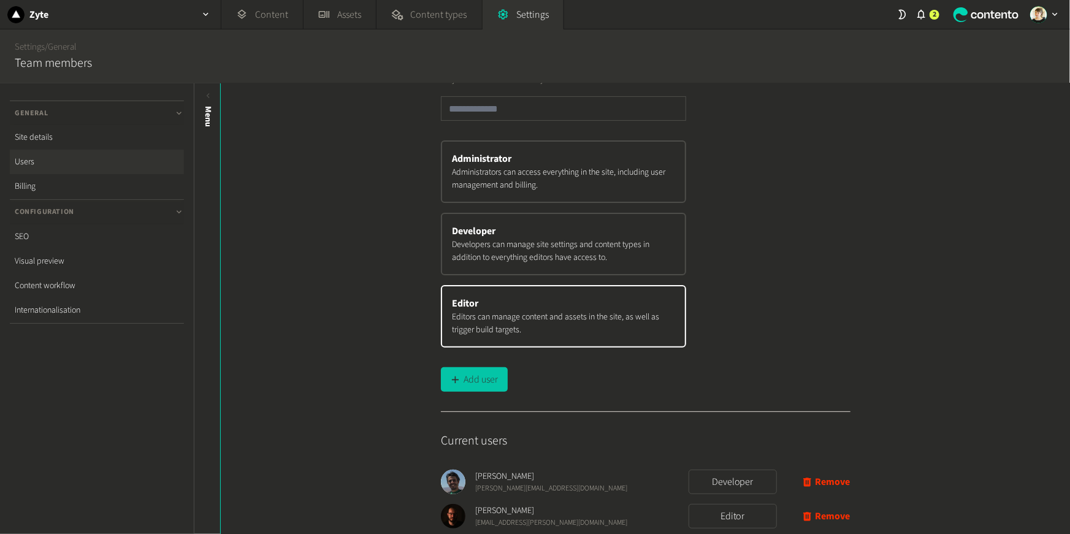
click at [488, 373] on button "Add user" at bounding box center [474, 379] width 67 height 25
click at [491, 101] on input "****" at bounding box center [563, 108] width 245 height 25
paste input "**********"
type input "**********"
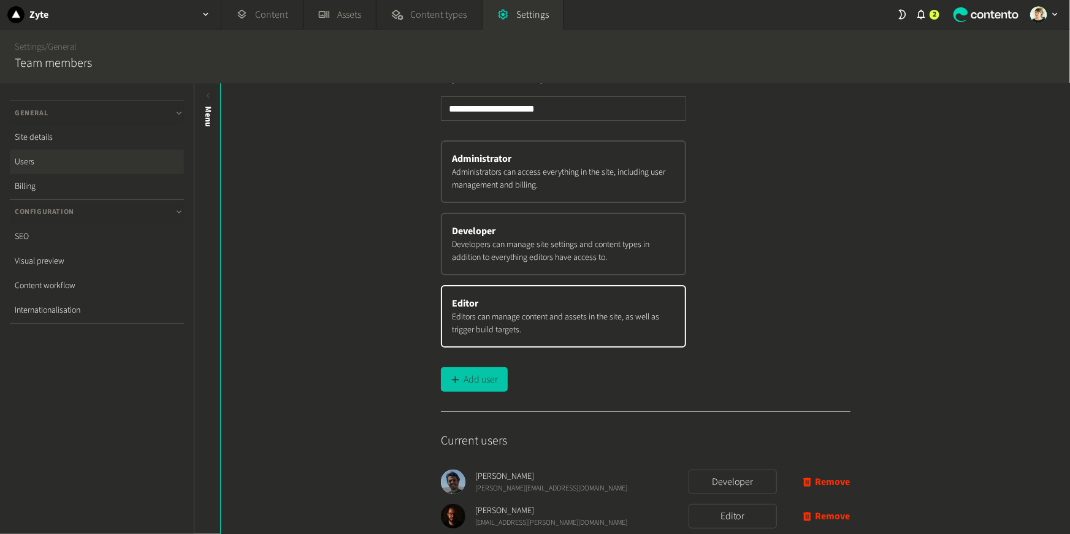
click at [464, 384] on button "Add user" at bounding box center [474, 379] width 67 height 25
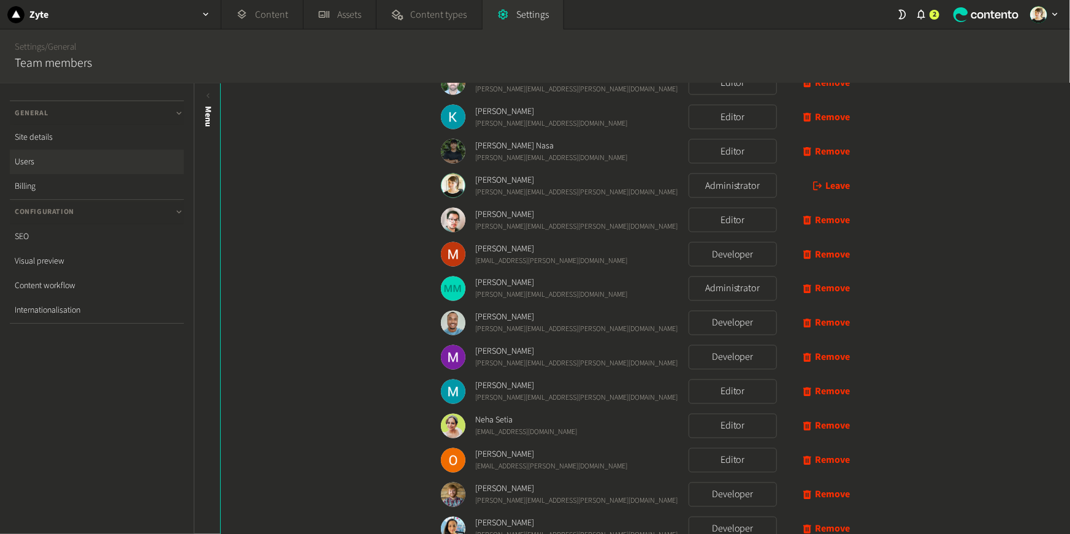
scroll to position [950, 0]
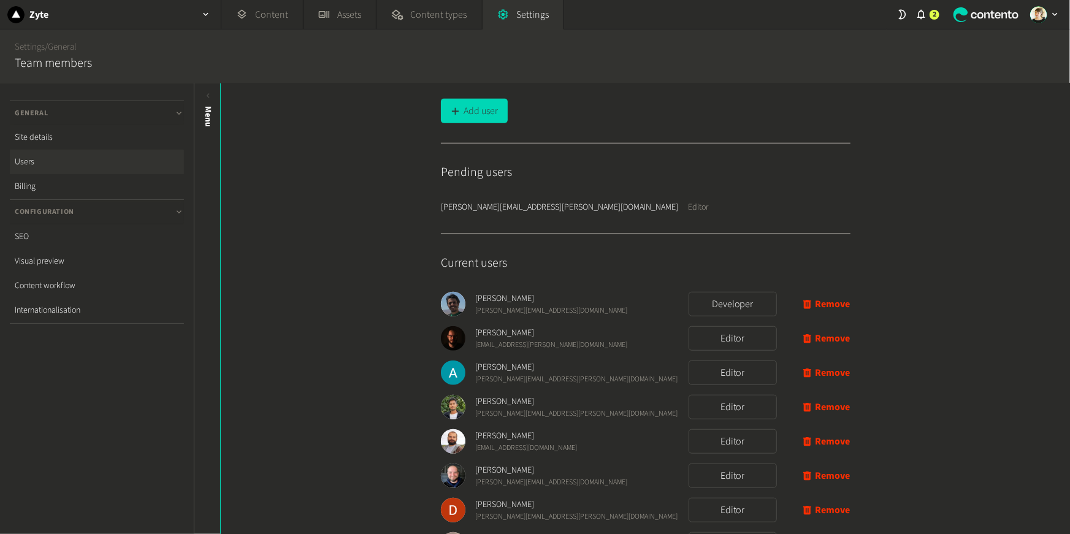
scroll to position [343, 0]
